Goal: Transaction & Acquisition: Purchase product/service

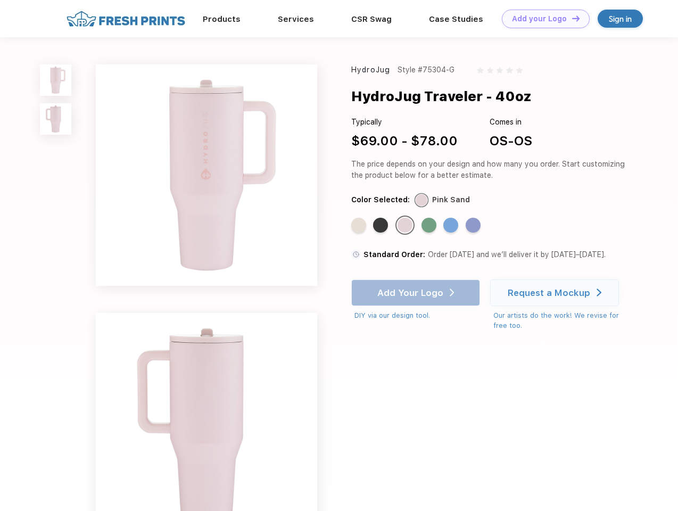
click at [542, 19] on link "Add your Logo Design Tool" at bounding box center [546, 19] width 88 height 19
click at [0, 0] on div "Design Tool" at bounding box center [0, 0] width 0 height 0
click at [571, 18] on link "Add your Logo Design Tool" at bounding box center [546, 19] width 88 height 19
click at [56, 80] on img at bounding box center [55, 79] width 31 height 31
click at [56, 119] on img at bounding box center [55, 118] width 31 height 31
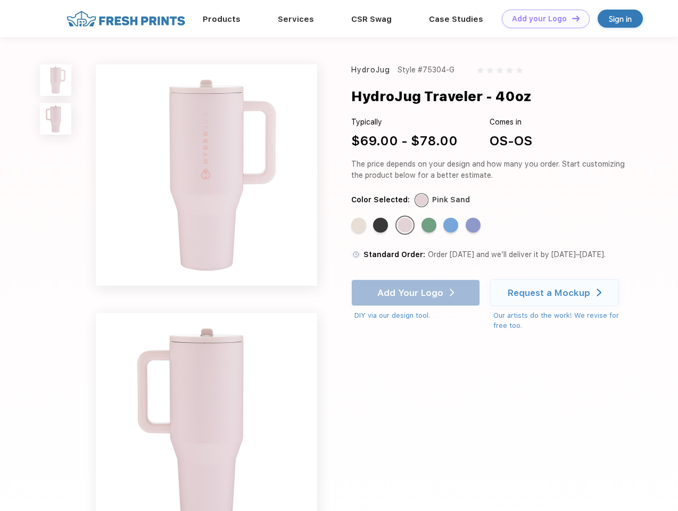
click at [360, 226] on div "Standard Color" at bounding box center [358, 225] width 15 height 15
click at [382, 226] on div "Standard Color" at bounding box center [380, 225] width 15 height 15
click at [406, 226] on div "Standard Color" at bounding box center [405, 225] width 15 height 15
click at [430, 226] on div "Standard Color" at bounding box center [429, 225] width 15 height 15
click at [452, 226] on div "Standard Color" at bounding box center [450, 225] width 15 height 15
